Goal: Information Seeking & Learning: Learn about a topic

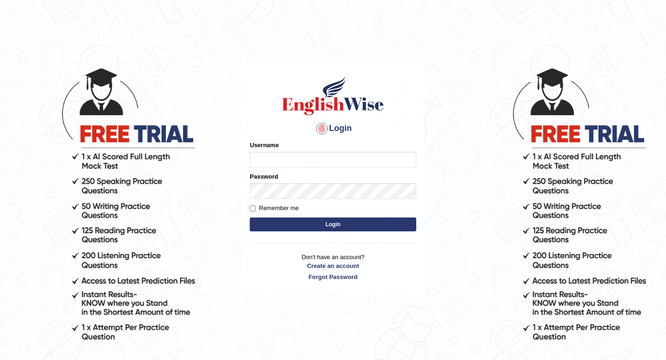
type input "susmitag_parramatta"
click at [325, 224] on button "Login" at bounding box center [333, 224] width 166 height 14
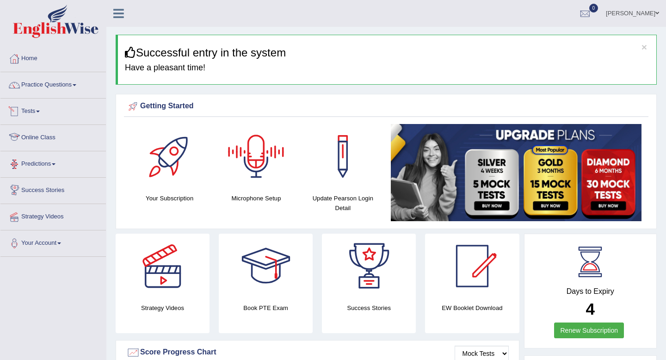
click at [40, 111] on span at bounding box center [38, 112] width 4 height 2
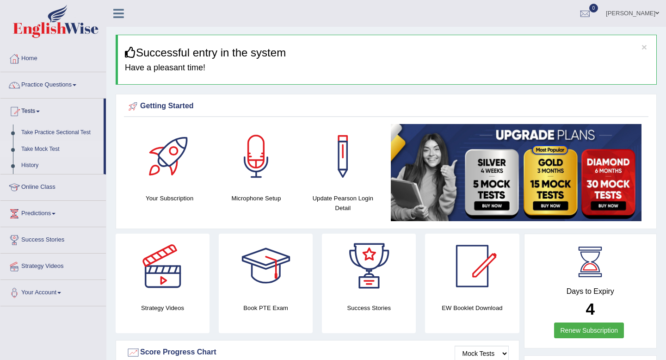
click at [39, 147] on link "Take Mock Test" at bounding box center [60, 149] width 86 height 17
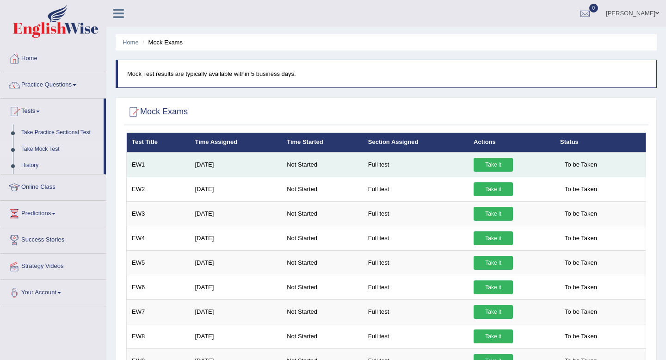
click at [499, 164] on link "Take it" at bounding box center [493, 165] width 39 height 14
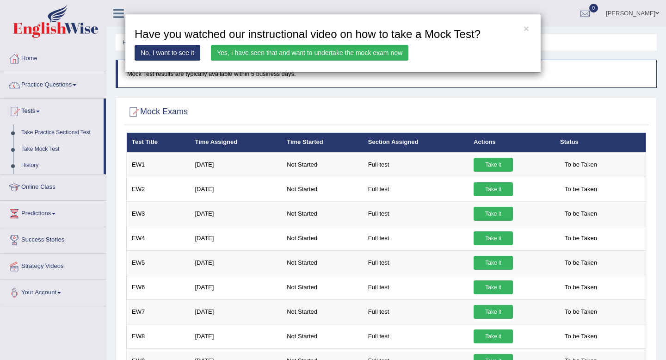
click at [306, 53] on link "Yes, I have seen that and want to undertake the mock exam now" at bounding box center [309, 53] width 197 height 16
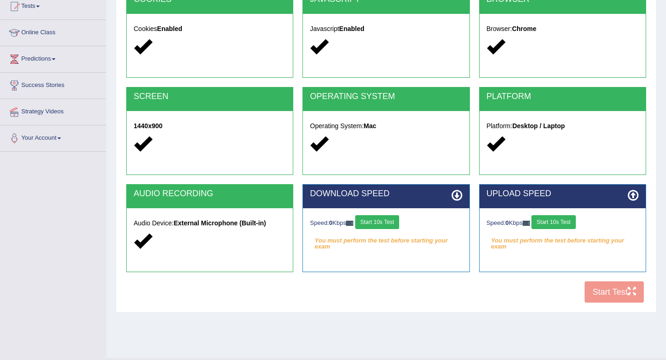
scroll to position [109, 0]
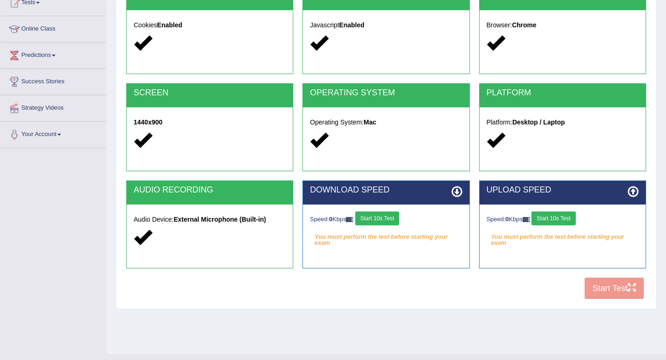
click at [617, 290] on div "COOKIES Cookies Enabled JAVASCRIPT Javascript Enabled BROWSER Browser: Chrome S…" at bounding box center [386, 145] width 524 height 318
click at [616, 289] on div "COOKIES Cookies Enabled JAVASCRIPT Javascript Enabled BROWSER Browser: Chrome S…" at bounding box center [386, 145] width 524 height 318
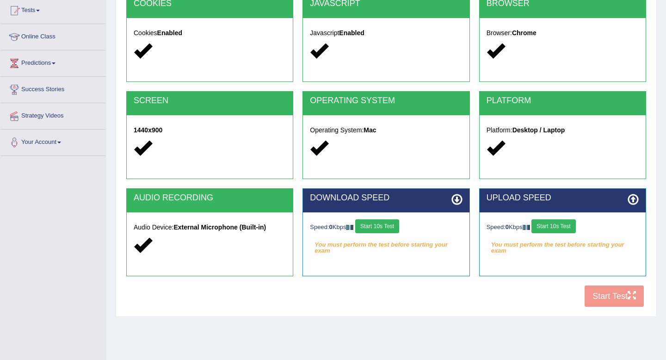
scroll to position [106, 0]
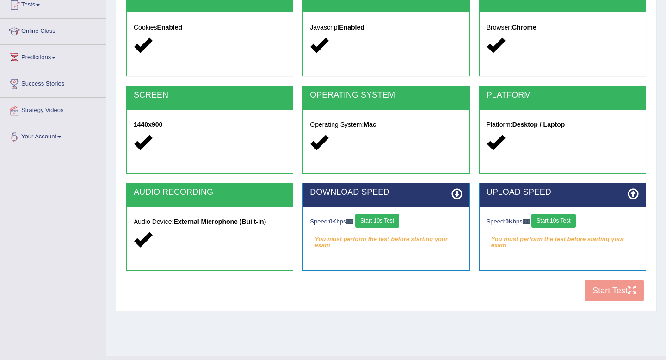
click at [393, 220] on button "Start 10s Test" at bounding box center [377, 221] width 44 height 14
click at [456, 192] on icon at bounding box center [456, 193] width 11 height 11
click at [562, 218] on button "Start 10s Test" at bounding box center [553, 221] width 44 height 14
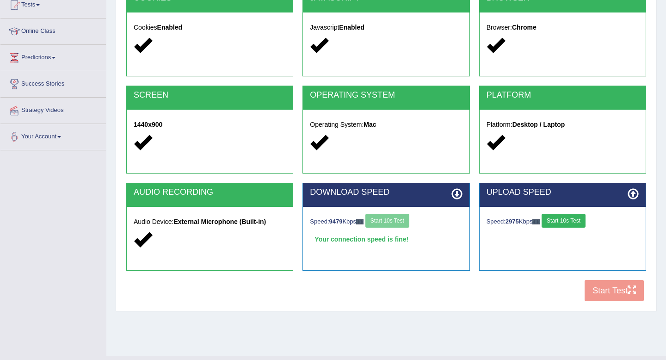
click at [572, 220] on button "Start 10s Test" at bounding box center [564, 221] width 44 height 14
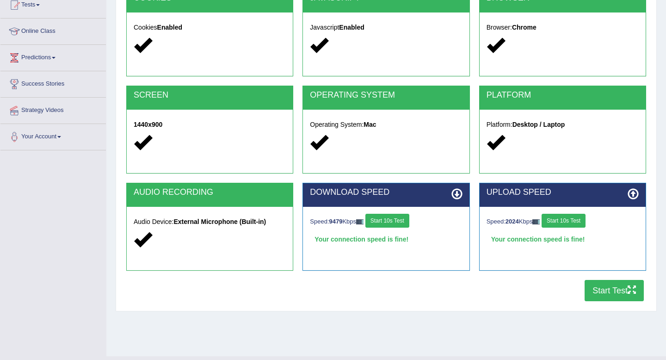
click at [609, 289] on button "Start Test" at bounding box center [614, 290] width 59 height 21
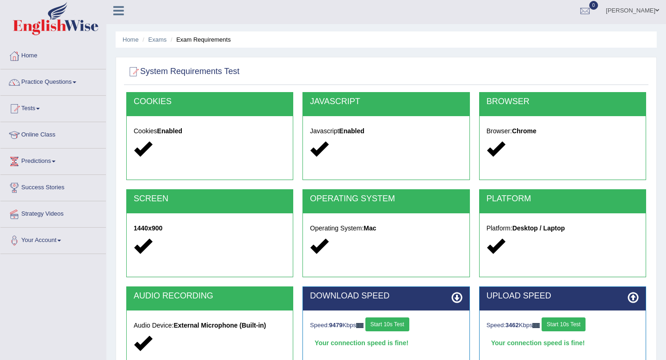
scroll to position [0, 0]
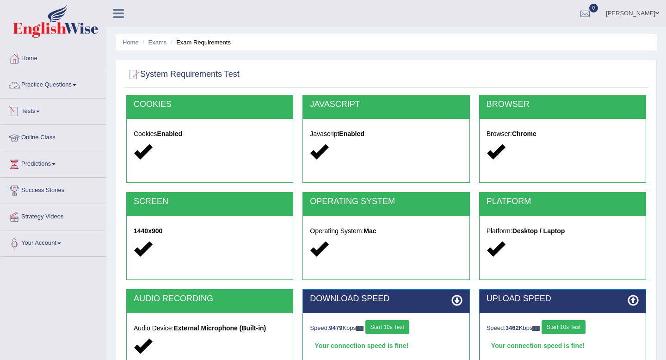
click at [80, 86] on link "Practice Questions" at bounding box center [52, 83] width 105 height 23
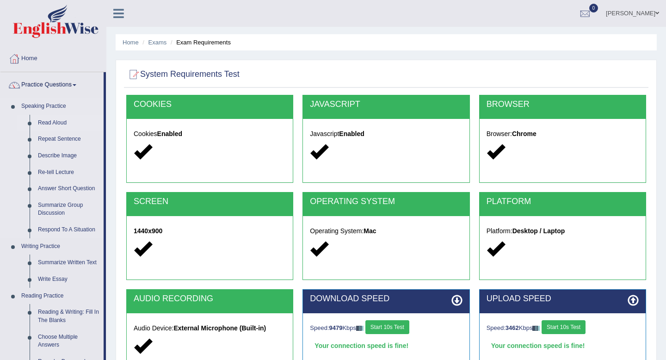
click at [54, 120] on link "Read Aloud" at bounding box center [69, 123] width 70 height 17
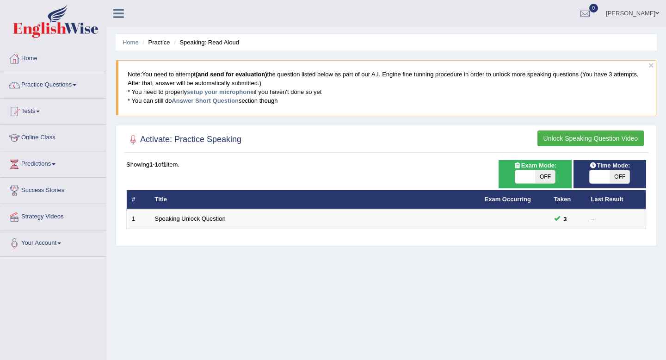
click at [577, 136] on button "Unlock Speaking Question Video" at bounding box center [590, 138] width 106 height 16
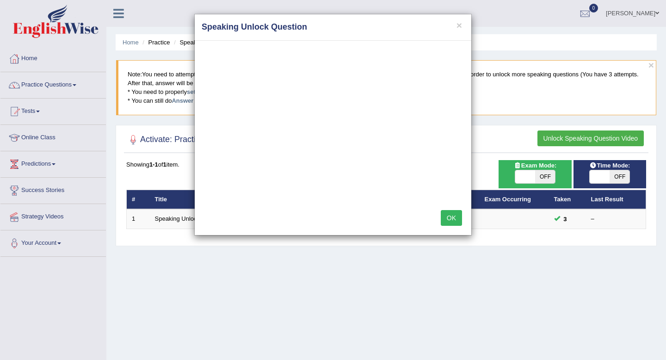
click at [454, 216] on button "OK" at bounding box center [451, 218] width 21 height 16
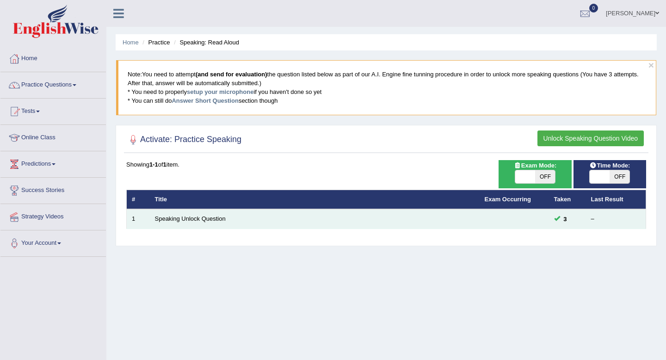
click at [357, 218] on td "Speaking Unlock Question" at bounding box center [315, 218] width 330 height 19
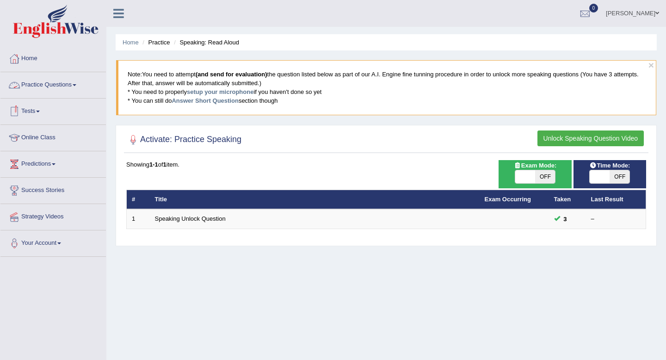
click at [80, 83] on link "Practice Questions" at bounding box center [52, 83] width 105 height 23
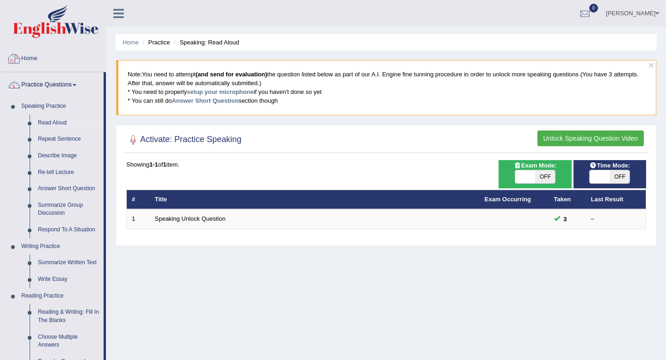
click at [27, 62] on link "Home" at bounding box center [52, 57] width 105 height 23
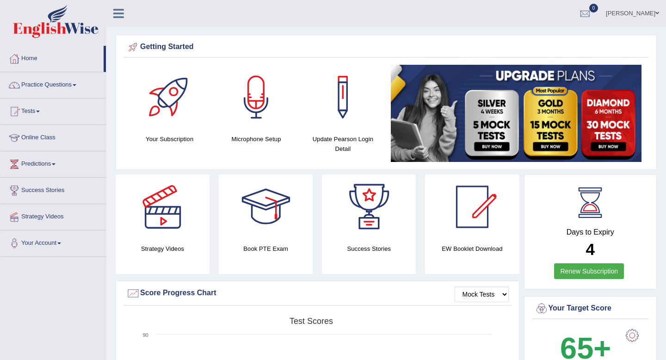
click at [79, 82] on link "Practice Questions" at bounding box center [52, 83] width 105 height 23
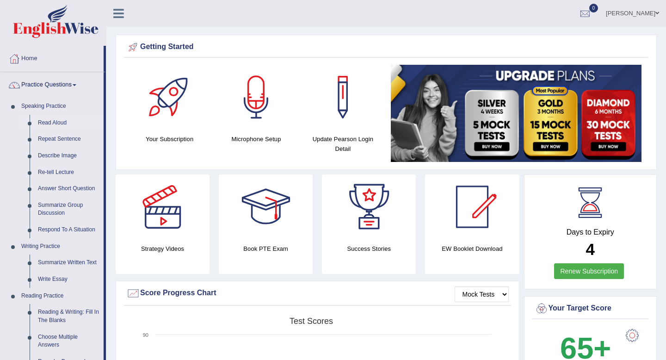
click at [58, 119] on link "Read Aloud" at bounding box center [69, 123] width 70 height 17
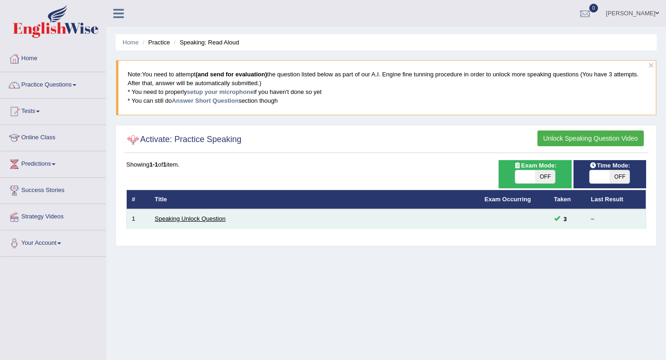
click at [193, 220] on link "Speaking Unlock Question" at bounding box center [190, 218] width 71 height 7
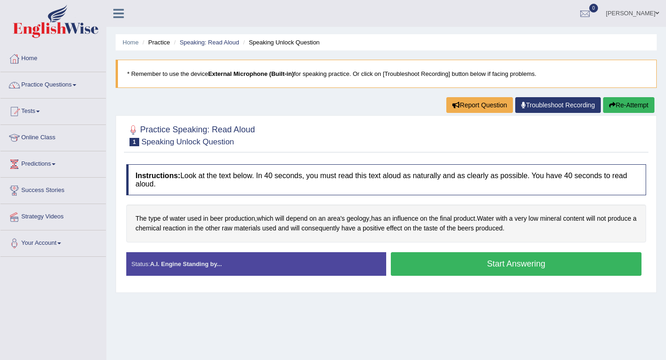
click at [479, 263] on button "Start Answering" at bounding box center [516, 264] width 251 height 24
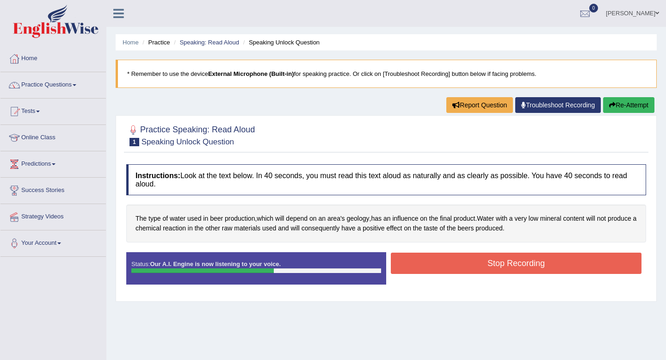
click at [487, 265] on button "Stop Recording" at bounding box center [516, 263] width 251 height 21
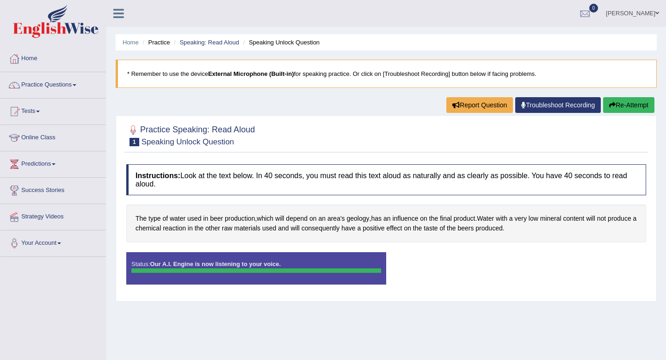
click at [462, 148] on div at bounding box center [386, 135] width 520 height 28
click at [339, 151] on div "Practice Speaking: Read Aloud 1 Speaking Unlock Question" at bounding box center [386, 136] width 524 height 32
click at [262, 271] on div at bounding box center [256, 270] width 251 height 5
click at [389, 138] on div at bounding box center [386, 135] width 520 height 28
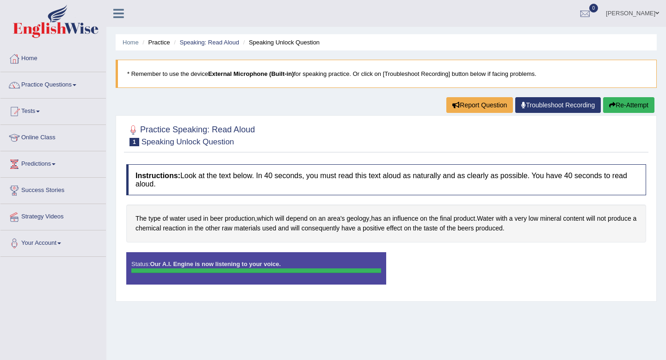
click at [299, 267] on div "Status: Our A.I. Engine is now listening to your voice." at bounding box center [256, 268] width 260 height 32
click at [485, 105] on button "Report Question" at bounding box center [479, 105] width 67 height 16
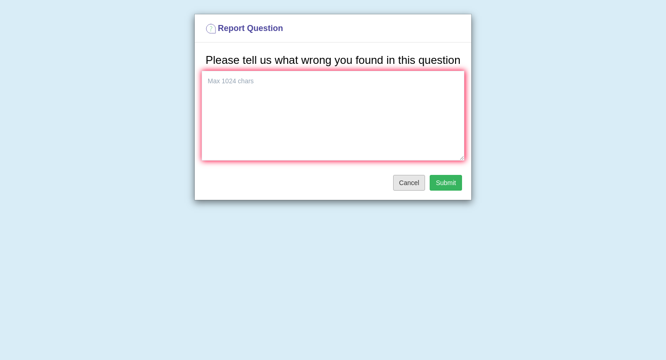
click at [413, 191] on button "Cancel" at bounding box center [409, 183] width 32 height 16
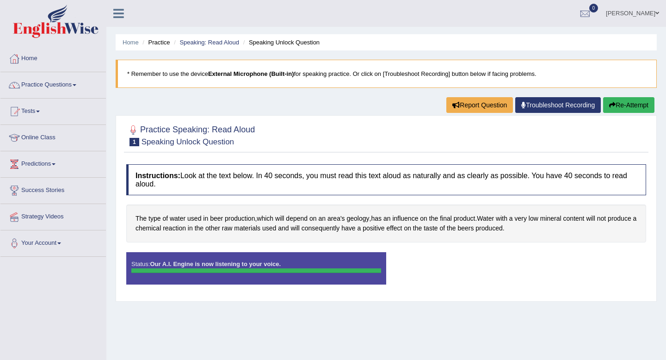
click at [623, 103] on button "Re-Attempt" at bounding box center [628, 105] width 51 height 16
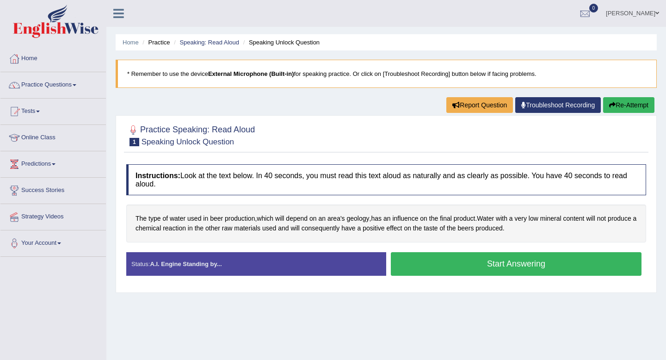
click at [533, 267] on button "Start Answering" at bounding box center [516, 264] width 251 height 24
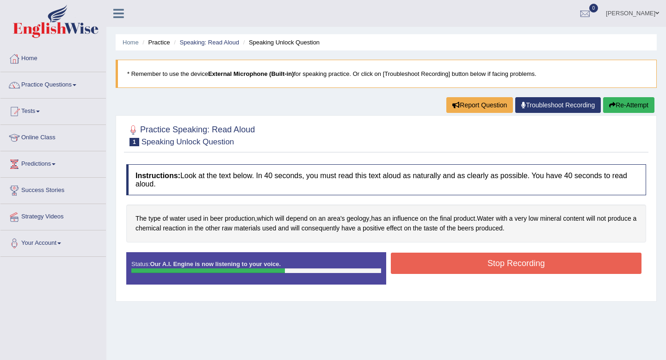
click at [481, 265] on button "Stop Recording" at bounding box center [516, 263] width 251 height 21
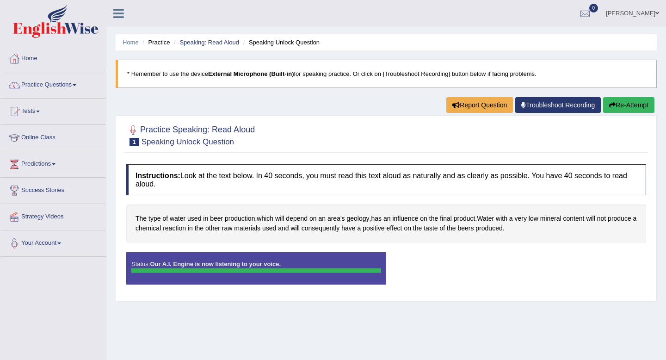
click at [191, 272] on div at bounding box center [256, 270] width 250 height 5
click at [165, 265] on strong "Our A.I. Engine is now listening to your voice." at bounding box center [215, 263] width 131 height 7
click at [165, 262] on strong "Our A.I. Engine is now listening to your voice." at bounding box center [215, 263] width 131 height 7
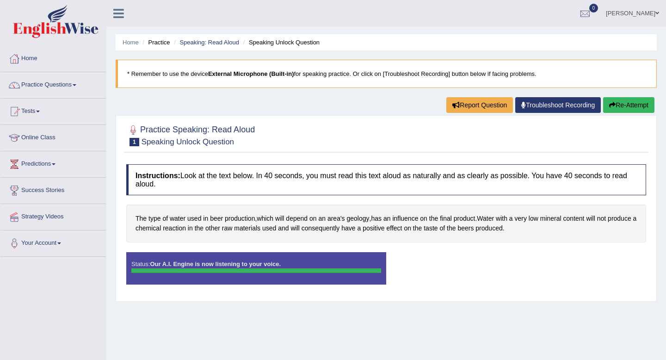
click at [165, 262] on strong "Our A.I. Engine is now listening to your voice." at bounding box center [215, 263] width 131 height 7
click at [153, 261] on strong "Our A.I. Engine is now listening to your voice." at bounding box center [215, 263] width 131 height 7
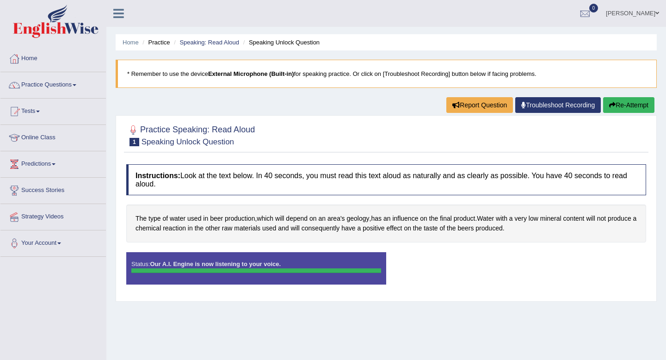
click at [153, 261] on strong "Our A.I. Engine is now listening to your voice." at bounding box center [215, 263] width 131 height 7
click at [61, 242] on span at bounding box center [59, 243] width 4 height 2
